Goal: Transaction & Acquisition: Purchase product/service

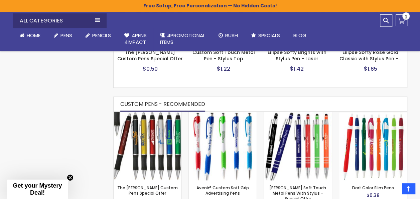
scroll to position [380, 0]
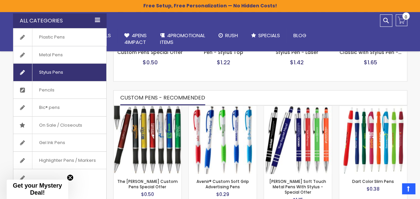
click at [53, 70] on span "Stylus Pens" at bounding box center [51, 72] width 38 height 17
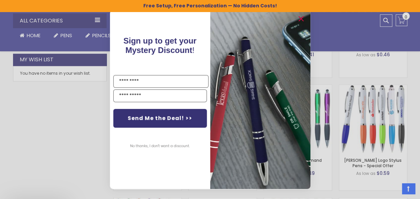
scroll to position [480, 0]
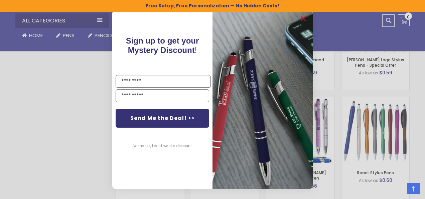
click at [51, 155] on div "Close dialog Sign up to get your Mystery Discount ! Name Email Send Me the Deal…" at bounding box center [212, 99] width 425 height 199
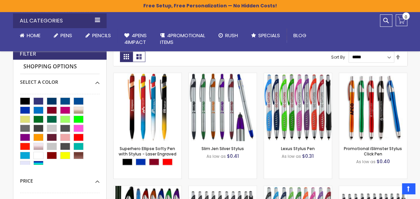
scroll to position [179, 0]
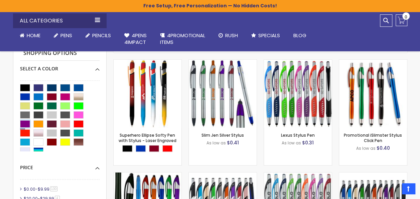
click at [27, 122] on div "Purple" at bounding box center [25, 123] width 10 height 7
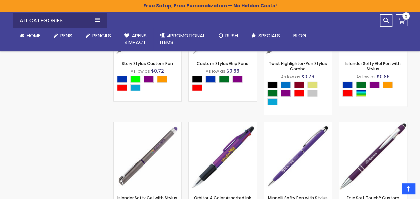
scroll to position [739, 0]
